Goal: Register for event/course

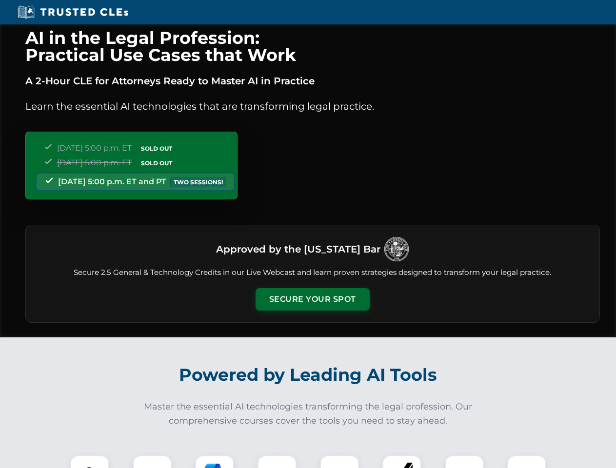
click at [312, 299] on button "Secure Your Spot" at bounding box center [312, 299] width 114 height 22
click at [90, 462] on img at bounding box center [90, 475] width 28 height 28
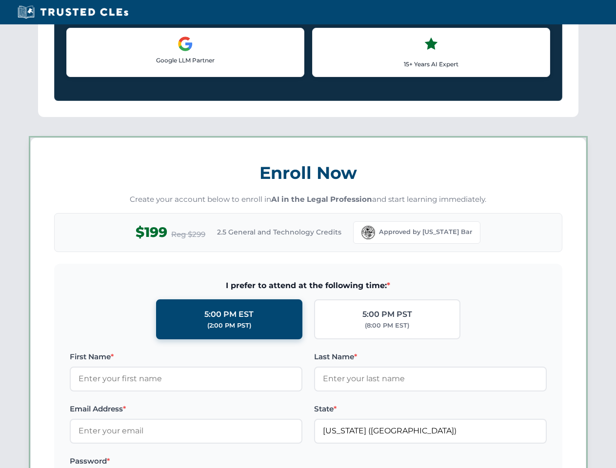
click at [215, 462] on label "Password *" at bounding box center [186, 461] width 233 height 12
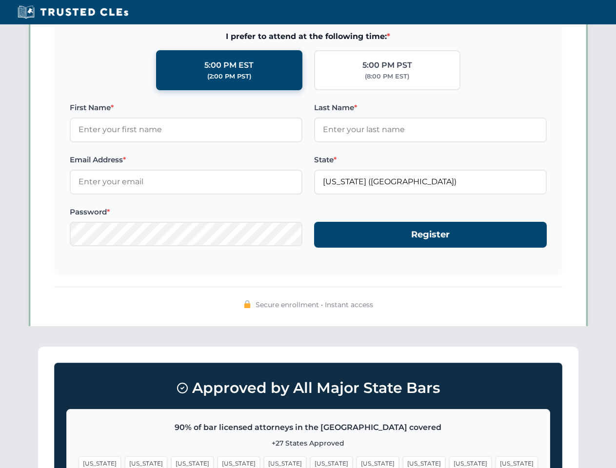
click at [449, 462] on span "[US_STATE]" at bounding box center [470, 463] width 42 height 14
